Goal: Task Accomplishment & Management: Manage account settings

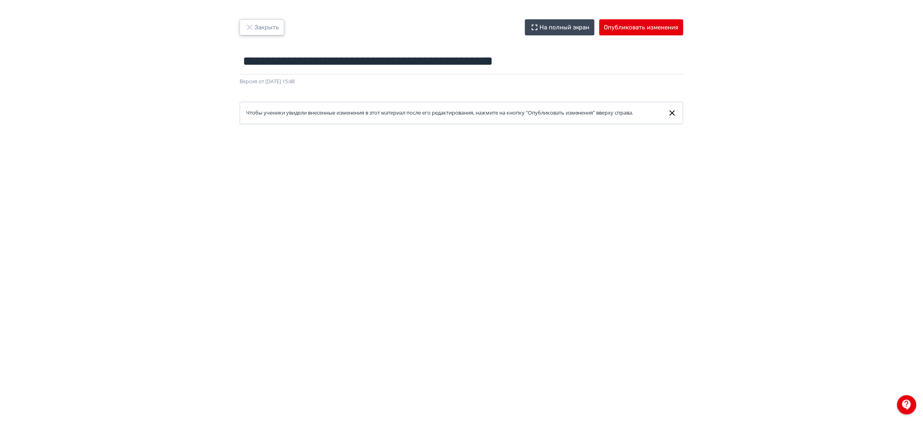
click at [266, 23] on button "Закрыть" at bounding box center [262, 27] width 45 height 16
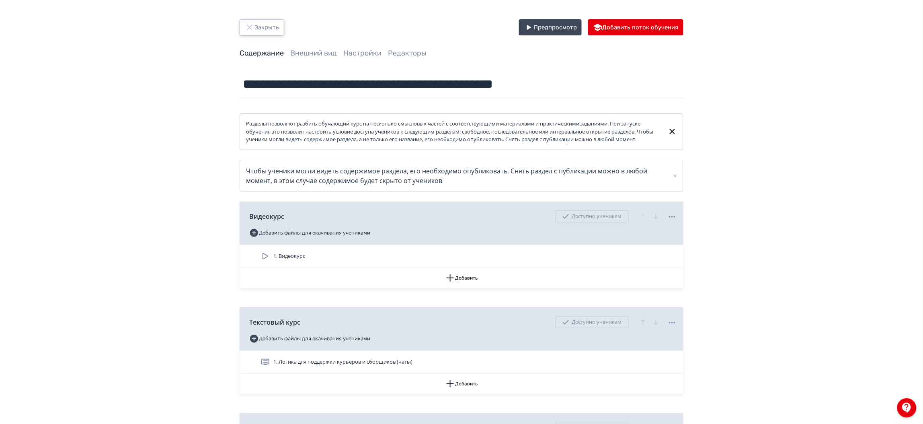
click at [256, 20] on button "Закрыть" at bounding box center [262, 27] width 45 height 16
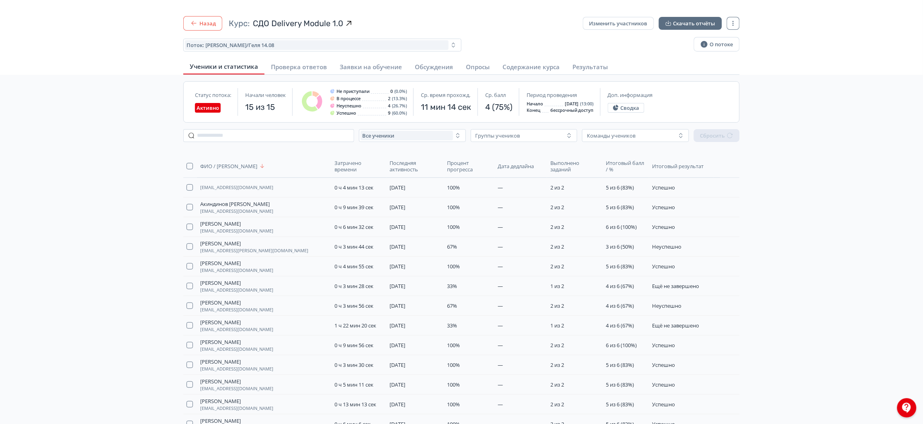
click at [215, 23] on button "Назад" at bounding box center [202, 23] width 39 height 14
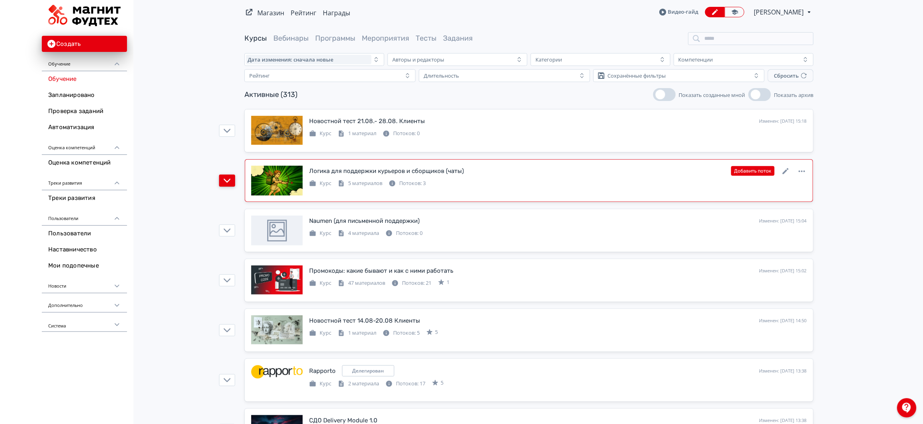
click at [224, 182] on icon "button" at bounding box center [227, 180] width 7 height 7
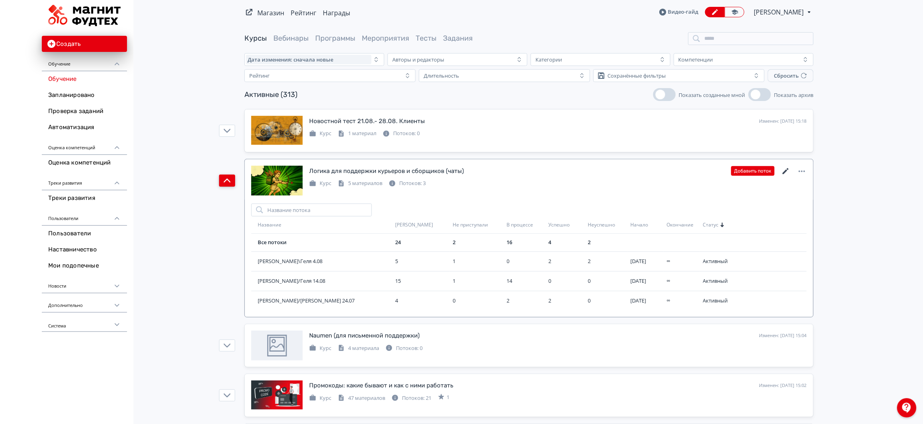
click at [781, 171] on icon at bounding box center [786, 171] width 10 height 10
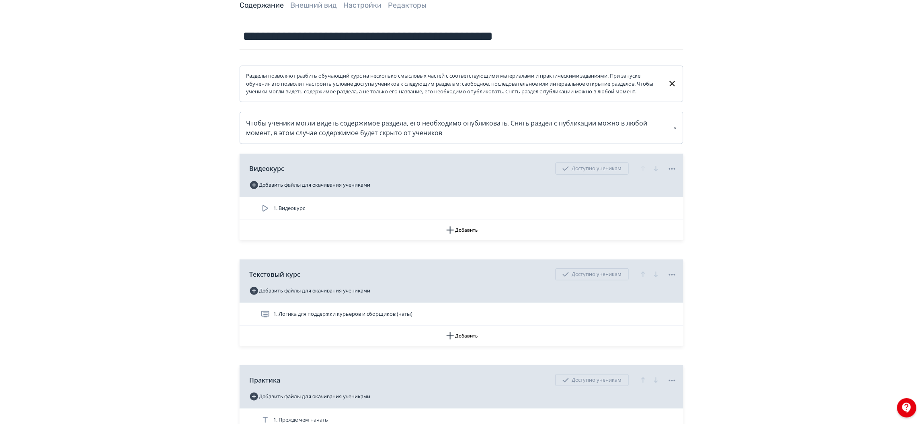
scroll to position [121, 0]
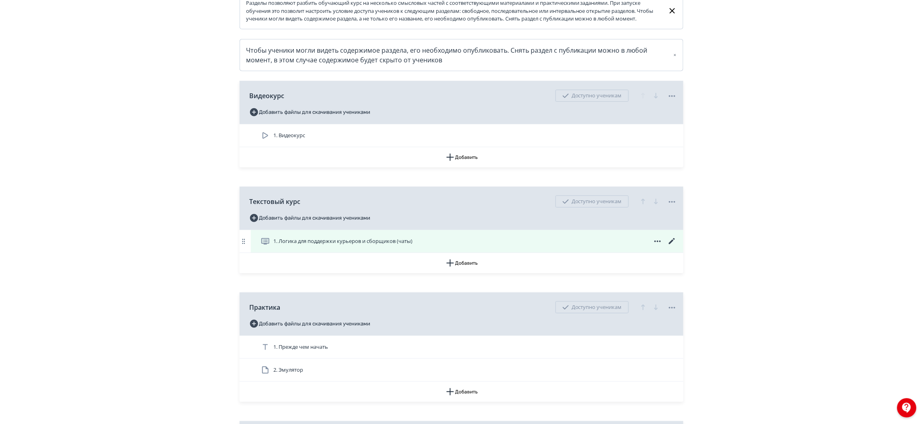
click at [392, 245] on span "1. Логика для поддержки курьеров и сборщиков (чаты)" at bounding box center [342, 241] width 139 height 8
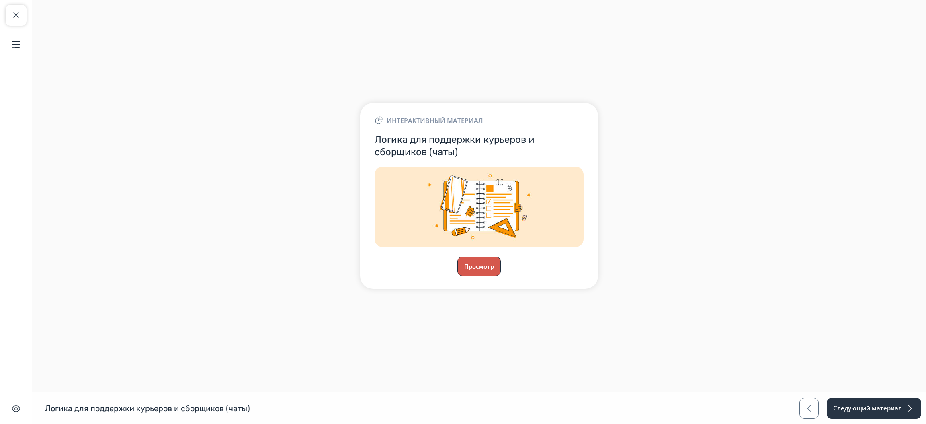
click at [481, 265] on button "Просмотр" at bounding box center [479, 265] width 43 height 19
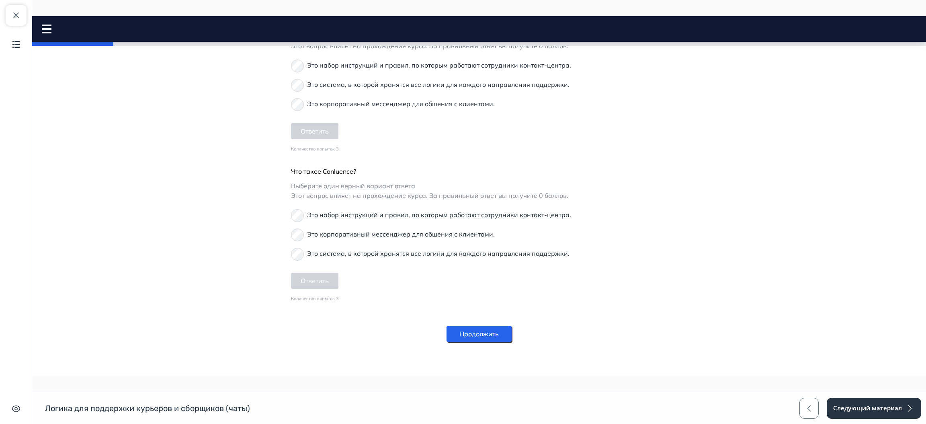
click at [470, 335] on button "Продолжить" at bounding box center [479, 334] width 65 height 16
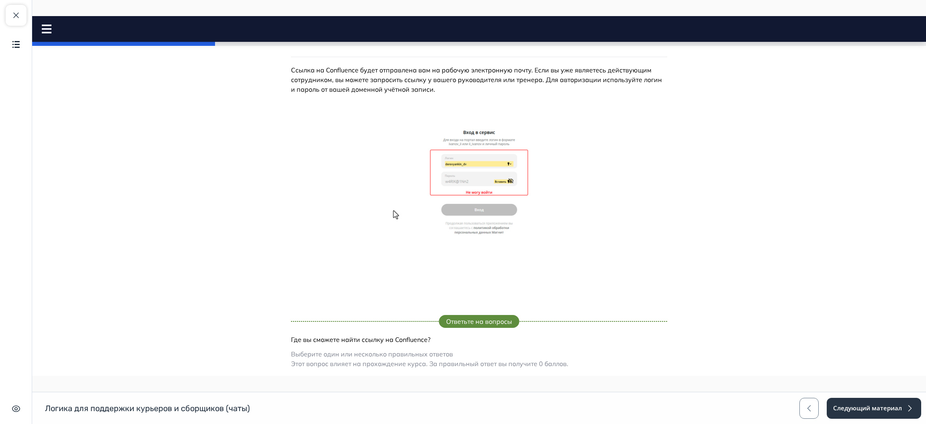
scroll to position [451, 0]
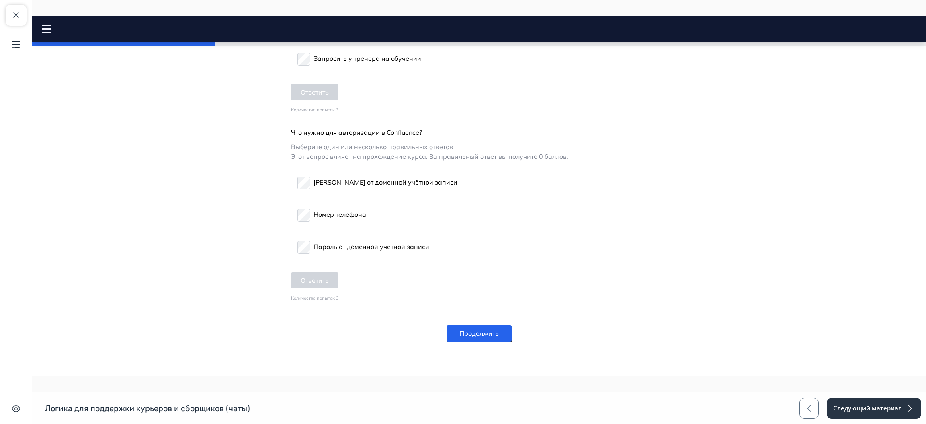
drag, startPoint x: 493, startPoint y: 332, endPoint x: 554, endPoint y: 274, distance: 83.9
click at [492, 332] on button "Продолжить" at bounding box center [479, 333] width 65 height 16
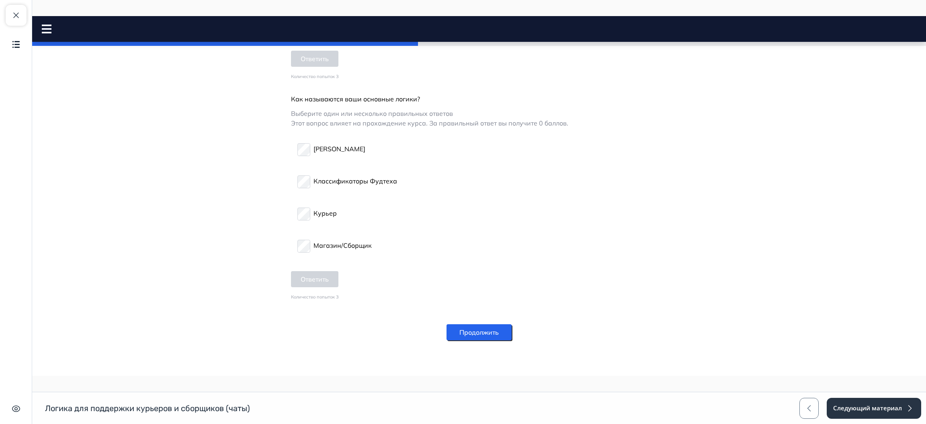
scroll to position [934, 0]
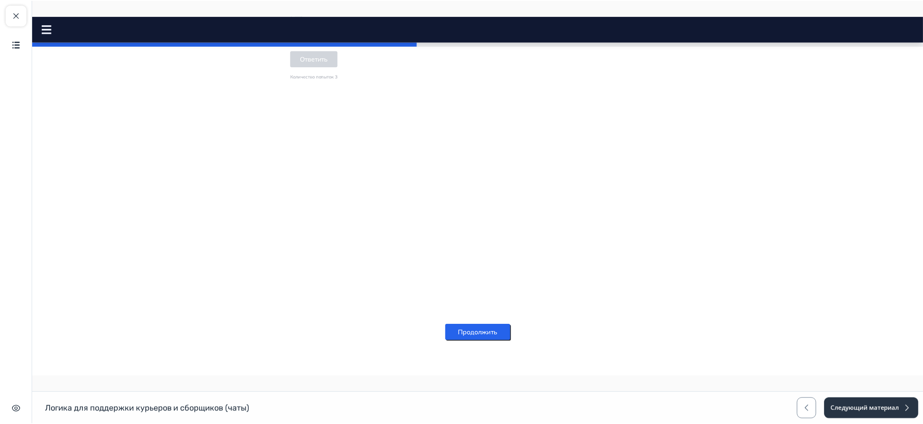
scroll to position [693, 0]
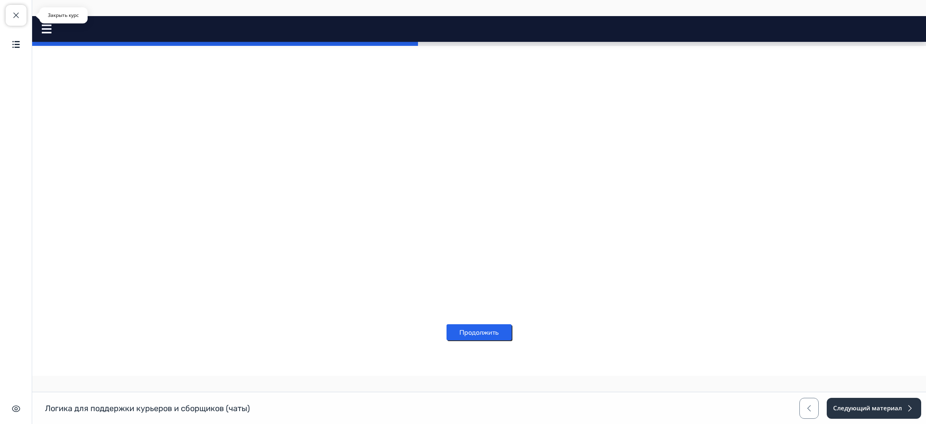
click at [14, 7] on button "Закрыть курс" at bounding box center [16, 15] width 21 height 21
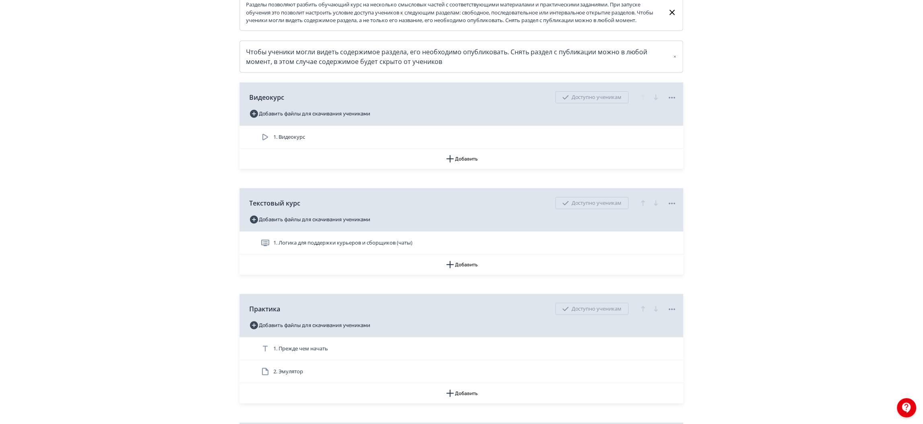
scroll to position [121, 0]
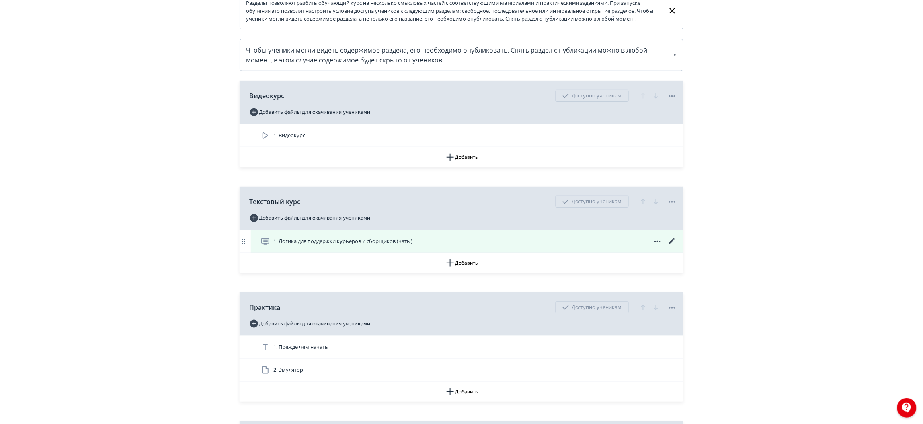
click at [672, 246] on icon at bounding box center [672, 241] width 10 height 10
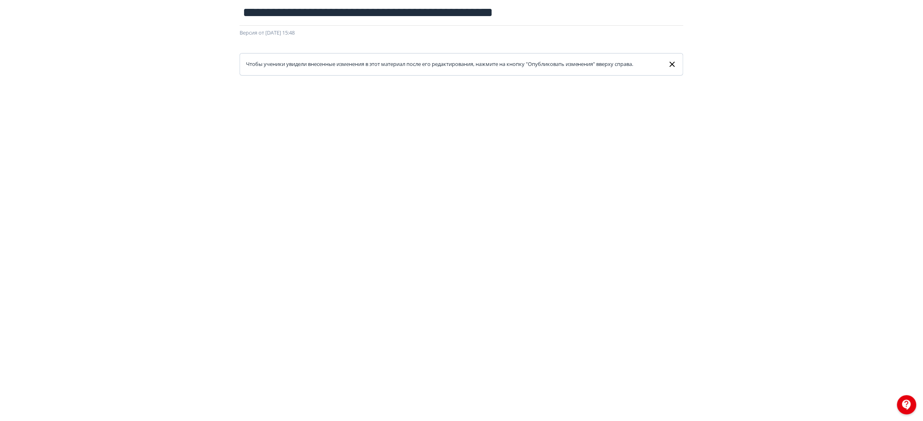
scroll to position [80, 0]
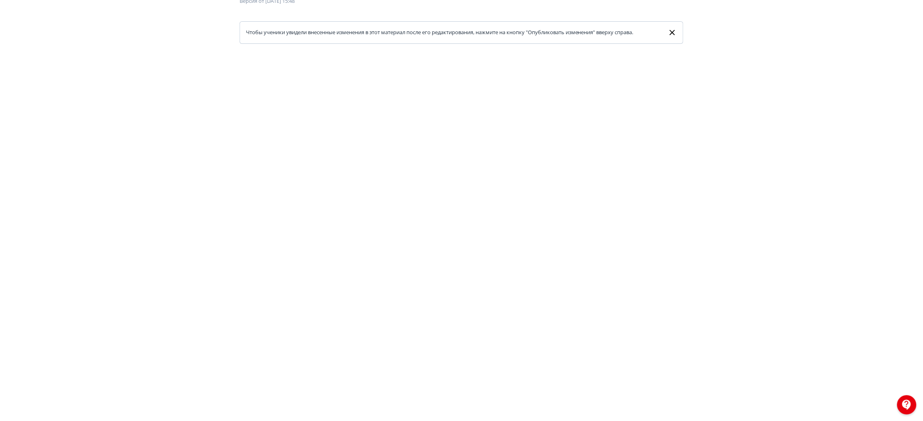
click at [670, 28] on icon at bounding box center [672, 33] width 9 height 10
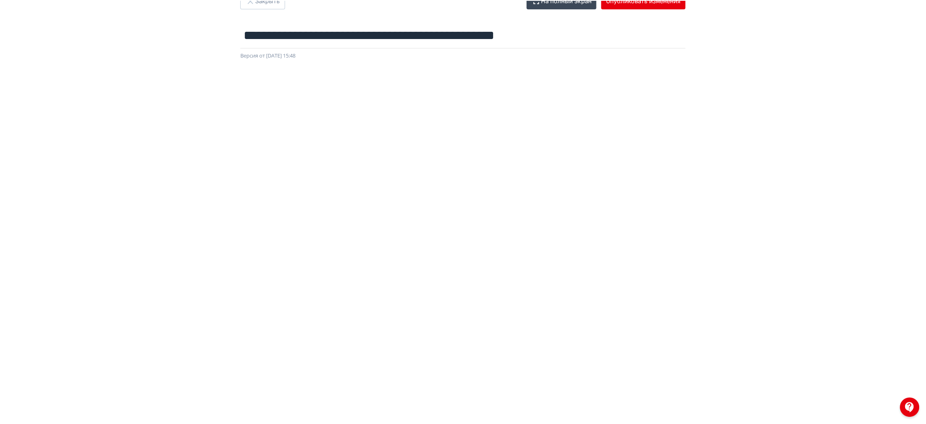
scroll to position [0, 0]
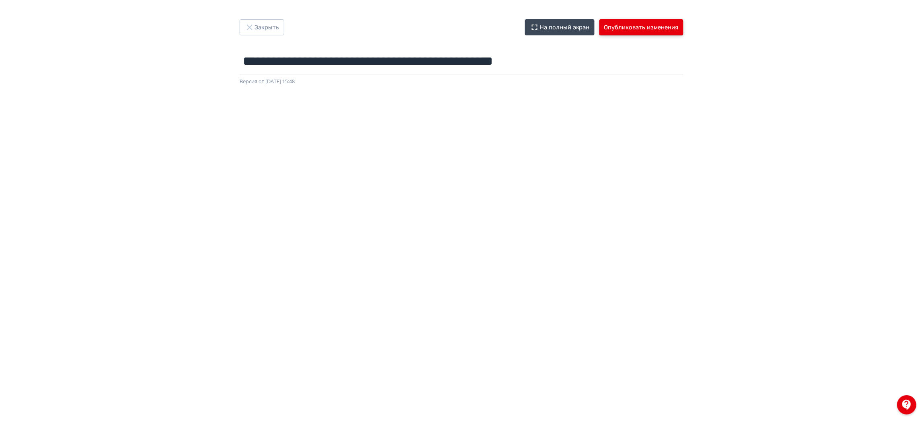
click at [653, 30] on button "Опубликовать изменения" at bounding box center [641, 27] width 84 height 16
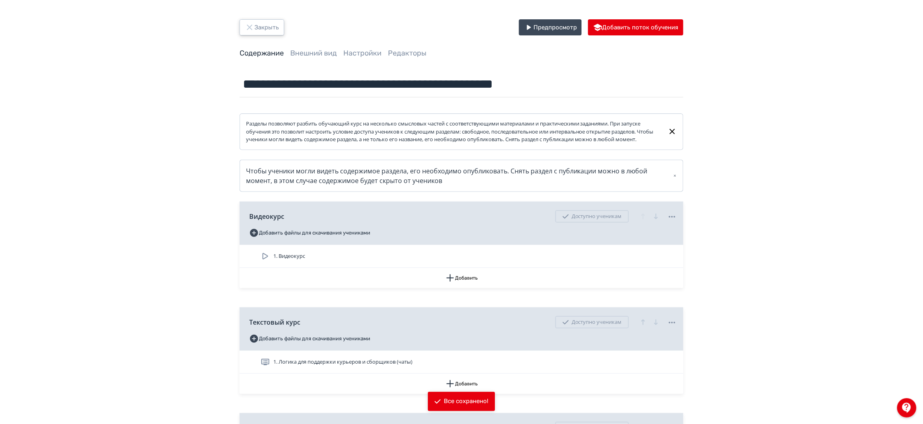
click at [268, 31] on button "Закрыть" at bounding box center [262, 27] width 45 height 16
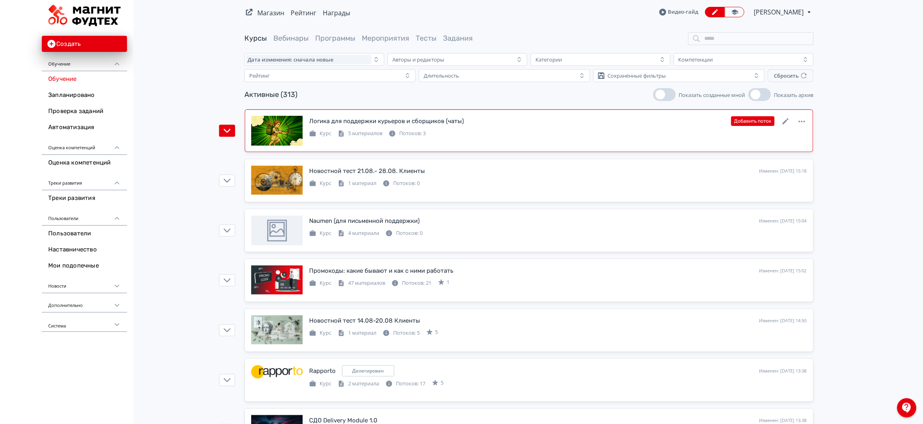
drag, startPoint x: 778, startPoint y: 120, endPoint x: 782, endPoint y: 122, distance: 4.3
click at [780, 120] on div "Добавить поток" at bounding box center [769, 121] width 76 height 10
click at [782, 122] on icon at bounding box center [786, 122] width 10 height 10
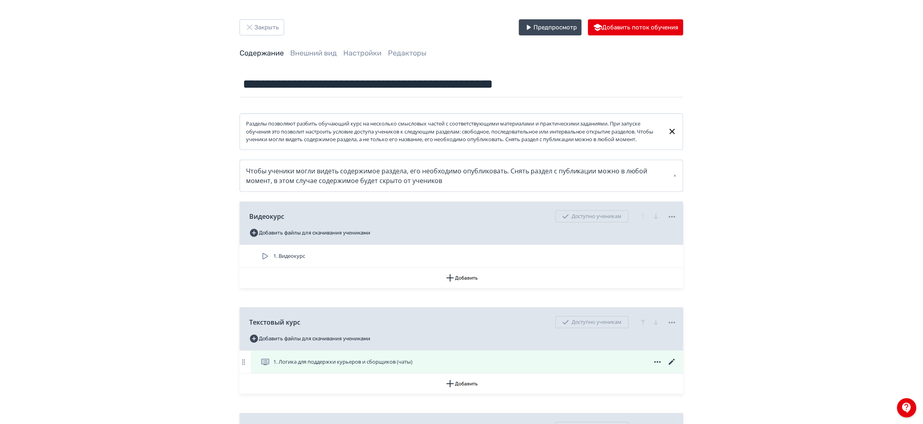
click at [551, 367] on div "1. Логика для поддержки курьеров и сборщиков (чаты)" at bounding box center [469, 362] width 417 height 10
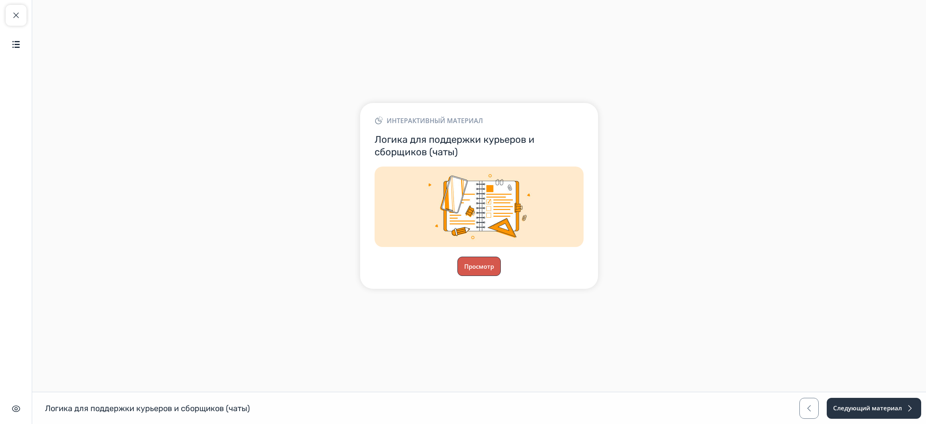
click at [494, 272] on button "Просмотр" at bounding box center [479, 265] width 43 height 19
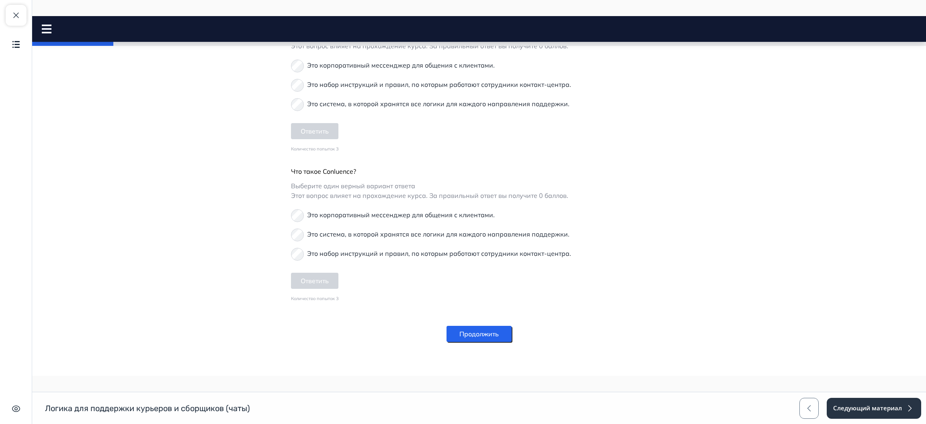
drag, startPoint x: 476, startPoint y: 334, endPoint x: 488, endPoint y: 299, distance: 36.9
click at [476, 334] on button "Продолжить" at bounding box center [479, 334] width 65 height 16
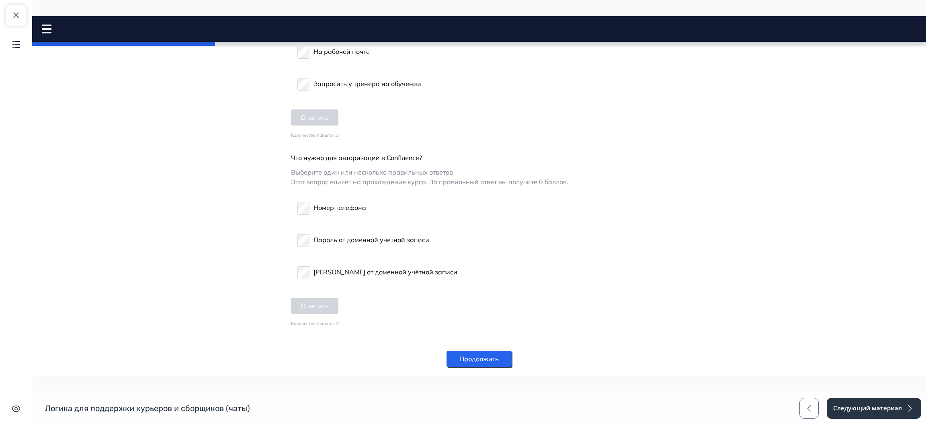
scroll to position [451, 0]
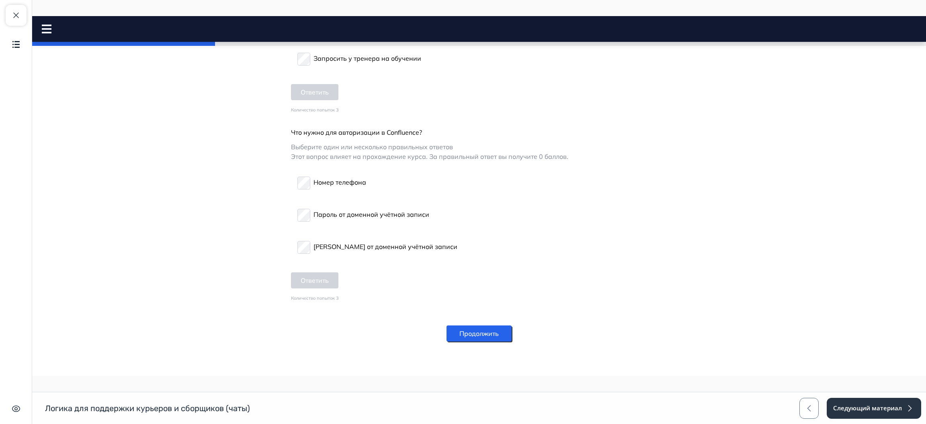
drag, startPoint x: 481, startPoint y: 329, endPoint x: 498, endPoint y: 301, distance: 32.8
click at [481, 328] on button "Продолжить" at bounding box center [479, 333] width 65 height 16
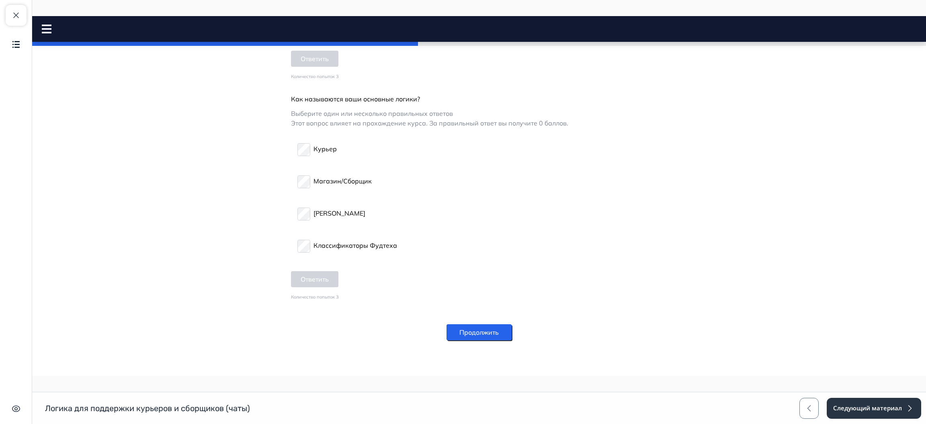
scroll to position [1028, 0]
